Goal: Information Seeking & Learning: Learn about a topic

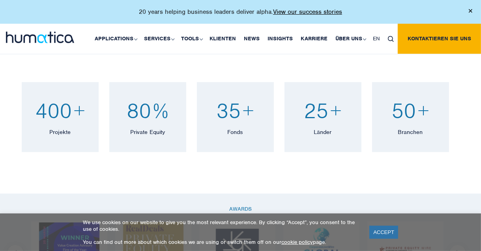
scroll to position [552, 0]
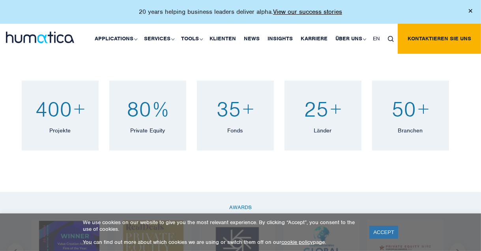
click at [445, 172] on div "400 + Projekte Over 400 organizational effectiveness projects completed. 80 % P…" at bounding box center [240, 122] width 481 height 139
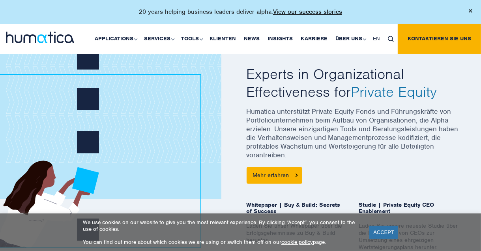
scroll to position [0, 0]
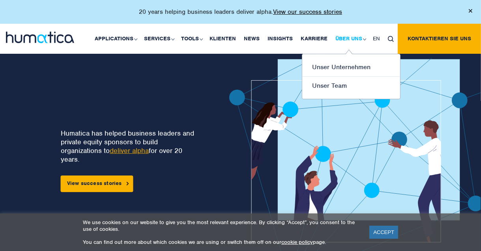
click at [359, 36] on link "Über uns" at bounding box center [349, 39] width 37 height 30
click at [383, 66] on link "Unser Unternehmen" at bounding box center [351, 67] width 98 height 19
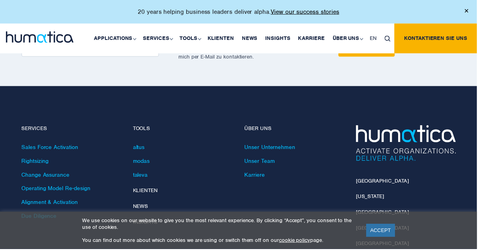
scroll to position [2075, 0]
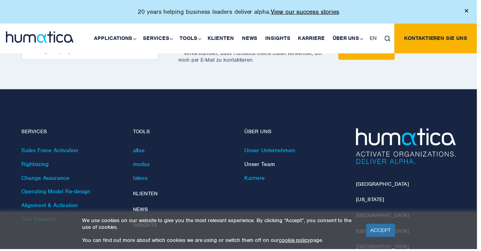
click at [273, 162] on link "Unser Team" at bounding box center [262, 165] width 31 height 7
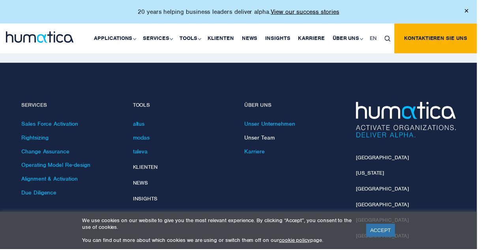
scroll to position [2110, 0]
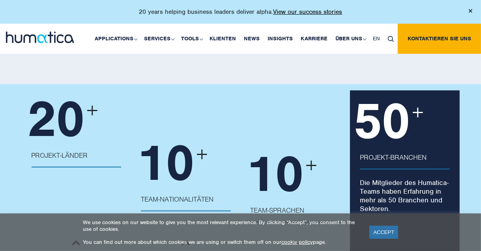
scroll to position [842, 0]
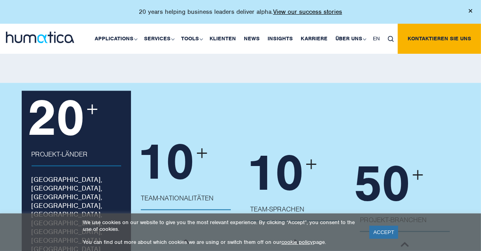
click at [103, 159] on p "PROJEKT-LÄNDER" at bounding box center [77, 158] width 90 height 17
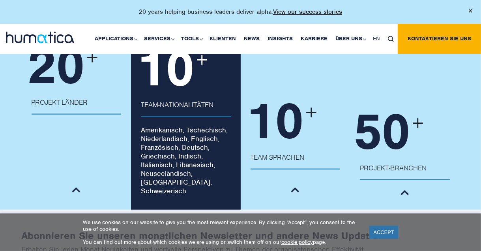
scroll to position [894, 0]
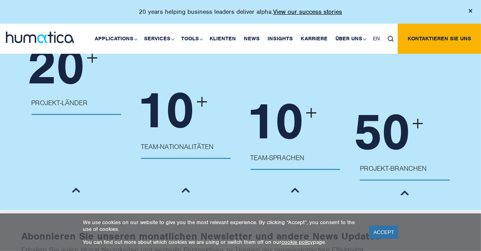
click at [296, 187] on ul "20 + PROJEKT-LÄNDER Australien, Belgien, China, Dänemark, Deutschland, Finnland…" at bounding box center [241, 132] width 438 height 155
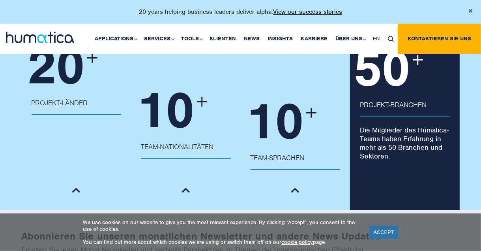
click at [398, 160] on p "Die Mitglieder des Humatica-Teams haben Erfahrung in mehr als 50 Branchen und S…" at bounding box center [405, 140] width 110 height 52
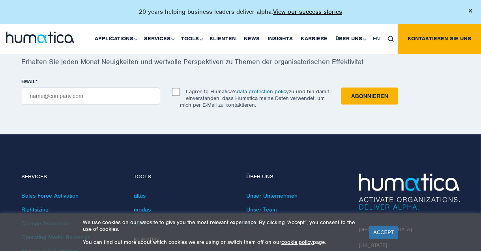
scroll to position [1081, 0]
